Goal: Navigation & Orientation: Find specific page/section

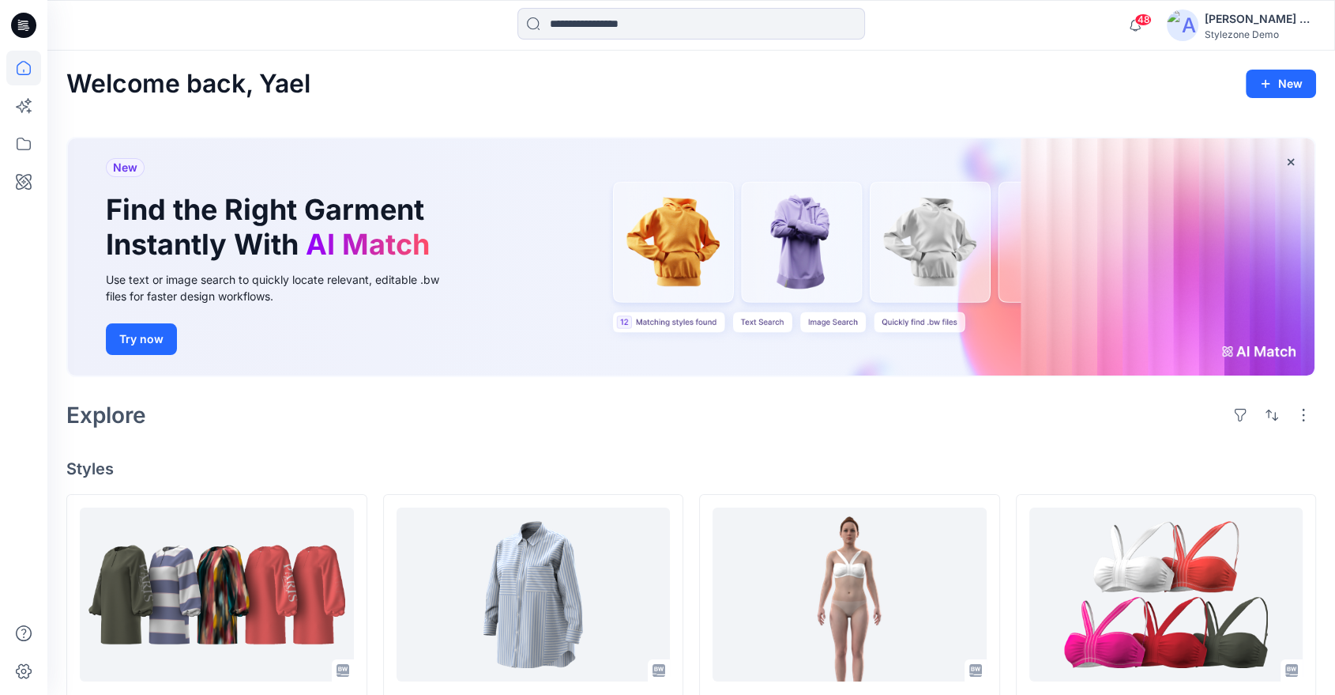
click at [1142, 25] on span "48" at bounding box center [1143, 19] width 17 height 13
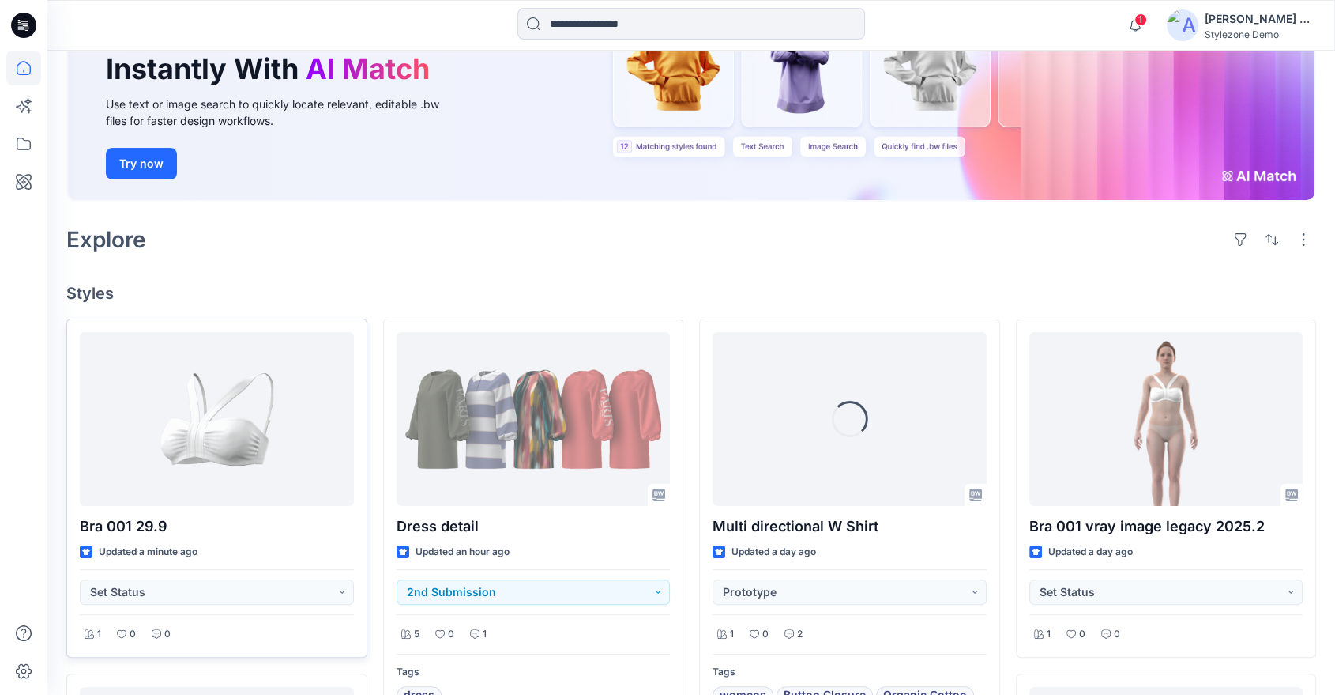
scroll to position [175, 0]
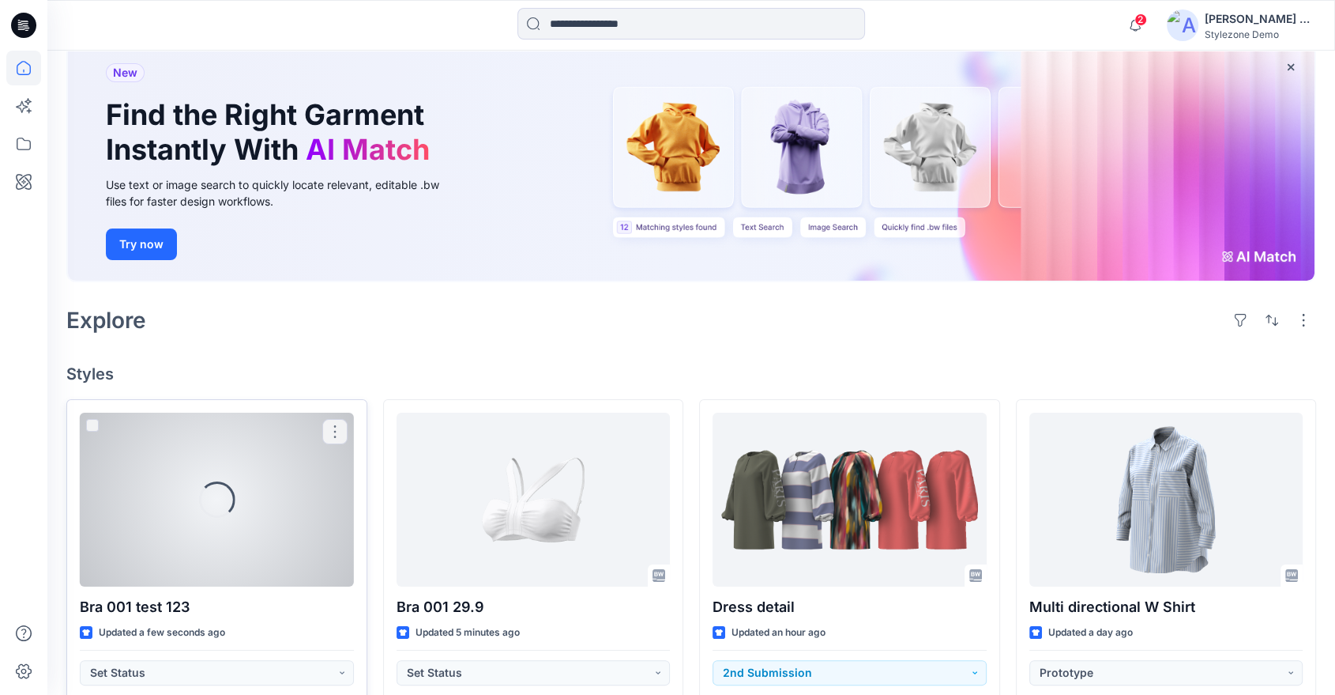
scroll to position [175, 0]
